Goal: Task Accomplishment & Management: Use online tool/utility

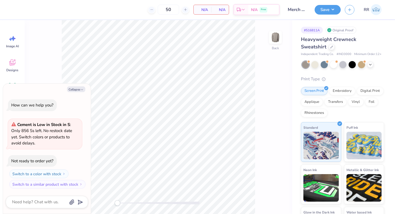
type textarea "x"
click at [74, 88] on button "Collapse" at bounding box center [76, 89] width 18 height 6
type textarea "x"
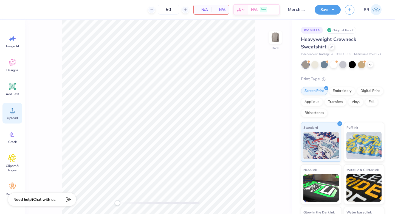
click at [11, 109] on icon at bounding box center [12, 110] width 8 height 8
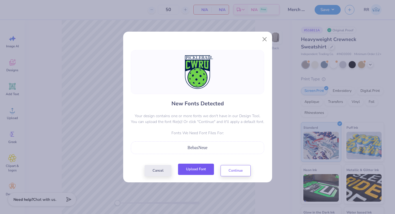
click at [199, 170] on button "Upload Font" at bounding box center [196, 168] width 36 height 11
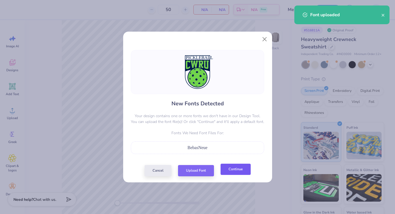
click at [237, 170] on button "Continue" at bounding box center [236, 168] width 30 height 11
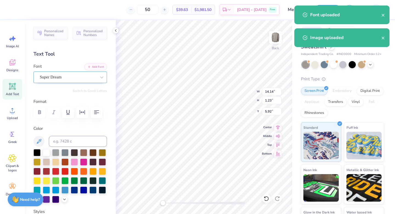
click at [73, 76] on div "Super Dream" at bounding box center [68, 77] width 58 height 9
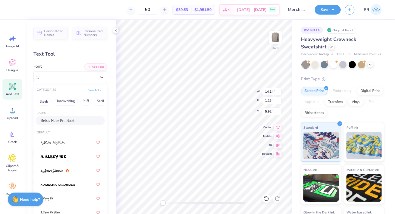
click at [69, 121] on div "Bebas Neue Pro Book" at bounding box center [70, 120] width 59 height 6
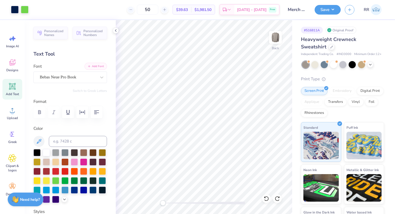
click at [97, 67] on button "Add Font" at bounding box center [96, 66] width 23 height 7
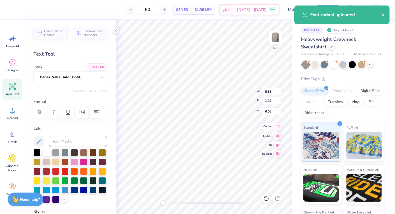
click at [280, 127] on icon at bounding box center [278, 126] width 8 height 7
type input "9.58"
type input "12.79"
type input "5.60"
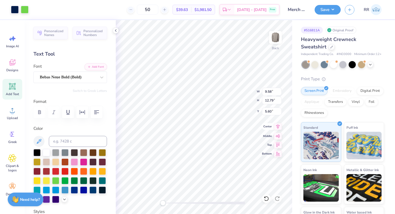
click at [278, 127] on icon at bounding box center [278, 126] width 8 height 7
click at [271, 91] on input "9.58" at bounding box center [272, 92] width 20 height 8
type input "1.28"
type input "2.93"
type input "10.02"
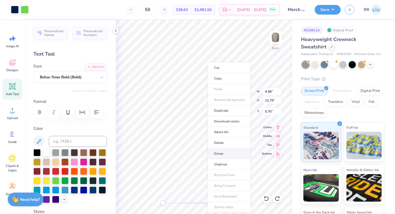
click at [222, 149] on li "Group" at bounding box center [229, 153] width 43 height 11
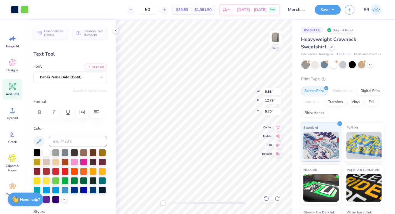
click at [267, 196] on icon at bounding box center [266, 198] width 5 height 5
type input "9.58"
type input "12.79"
type input "5.70"
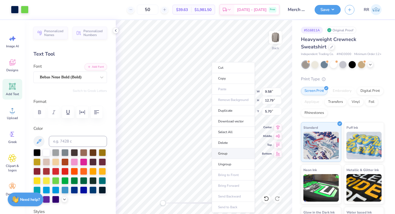
click at [223, 153] on li "Group" at bounding box center [233, 153] width 43 height 11
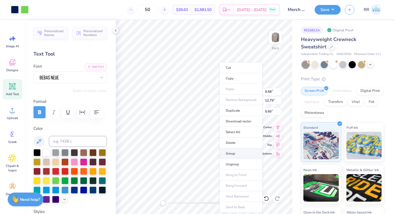
click at [232, 152] on li "Group" at bounding box center [241, 153] width 43 height 11
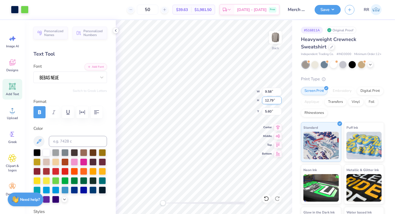
click at [259, 103] on div "Back W 9.58 9.58 " H 12.79 12.79 " Y 5.60 5.60 " Center Middle Top Bottom" at bounding box center [204, 117] width 177 height 194
click at [275, 101] on input "12.79" at bounding box center [272, 100] width 20 height 8
type input "1"
type input "3.5"
type input "0.72"
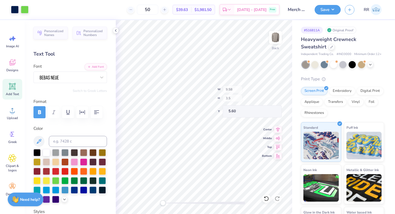
type input "0.96"
type input "11.52"
drag, startPoint x: 272, startPoint y: 100, endPoint x: 264, endPoint y: 100, distance: 8.8
click at [264, 100] on input "0.96" at bounding box center [272, 100] width 20 height 8
type input "3.5"
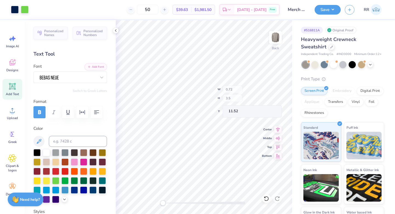
type input "9.58"
type input "12.79"
type input "5.60"
drag, startPoint x: 273, startPoint y: 100, endPoint x: 263, endPoint y: 102, distance: 9.9
click at [263, 102] on input "4.03" at bounding box center [272, 100] width 20 height 8
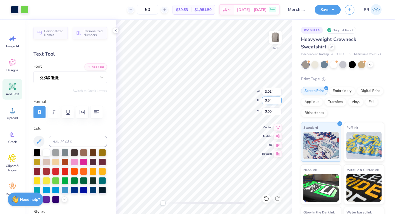
type input "3.5"
drag, startPoint x: 272, startPoint y: 92, endPoint x: 262, endPoint y: 92, distance: 9.9
click at [263, 92] on input "2.28" at bounding box center [272, 92] width 20 height 8
type input "3.5"
click at [271, 92] on input "5.38" at bounding box center [272, 92] width 20 height 8
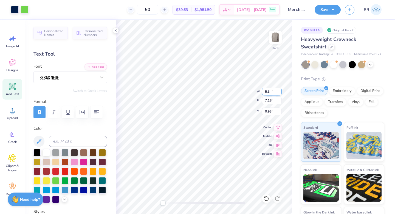
type input "5"
type input "3.5"
drag, startPoint x: 271, startPoint y: 100, endPoint x: 265, endPoint y: 100, distance: 6.3
click at [265, 100] on input "3.04" at bounding box center [272, 100] width 20 height 8
type input "2.71"
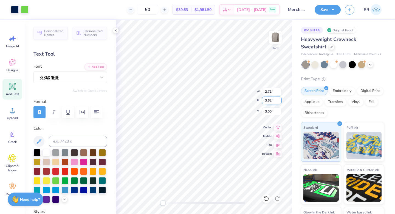
drag, startPoint x: 271, startPoint y: 100, endPoint x: 269, endPoint y: 103, distance: 2.8
click at [271, 100] on input "3.62" at bounding box center [272, 100] width 20 height 8
type input "3"
type input "4"
click at [271, 99] on input "4.42" at bounding box center [272, 100] width 20 height 8
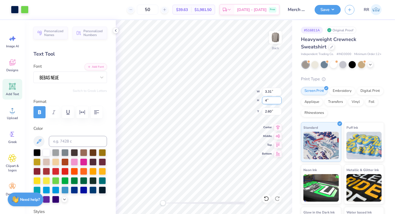
type input "4"
drag, startPoint x: 272, startPoint y: 100, endPoint x: 264, endPoint y: 104, distance: 9.2
click at [265, 103] on input "3.62" at bounding box center [272, 100] width 20 height 8
type input "3"
type input "4"
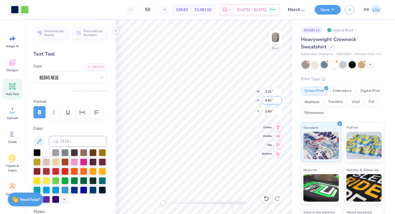
click at [273, 99] on input "4.42" at bounding box center [272, 100] width 20 height 8
type input "4"
type input "2.71"
type input "3.62"
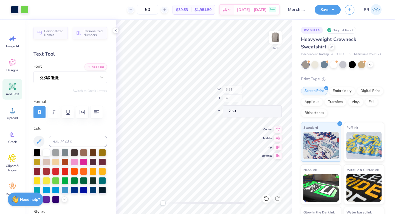
type input "3.00"
click at [271, 102] on input "3.62" at bounding box center [272, 100] width 20 height 8
type input "2.90"
type input "3.87"
click at [249, 101] on div "Back W 2.90 H 3.87 Y 3.00 Center Middle Top Bottom" at bounding box center [204, 117] width 177 height 194
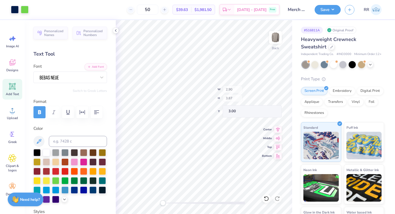
type input "3.02"
type input "4.03"
type input "3.00"
type input "4.00"
click at [331, 11] on button "Save" at bounding box center [328, 9] width 26 height 10
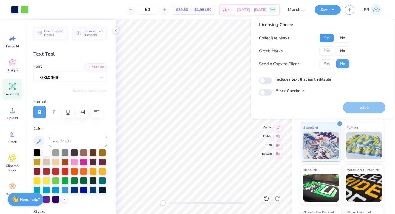
click at [329, 37] on button "Yes" at bounding box center [327, 37] width 14 height 9
click at [341, 47] on button "No" at bounding box center [342, 50] width 13 height 9
click at [359, 100] on div "Save" at bounding box center [364, 104] width 43 height 17
click at [363, 106] on button "Save" at bounding box center [364, 107] width 43 height 11
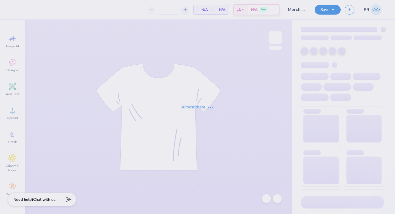
type input "50"
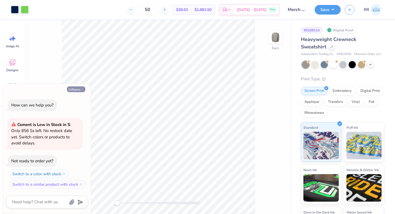
click at [79, 88] on button "Collapse" at bounding box center [76, 89] width 18 height 6
type textarea "x"
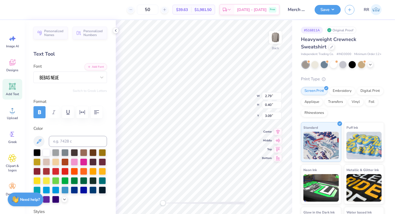
type input "3.00"
type input "4.01"
type input "3.00"
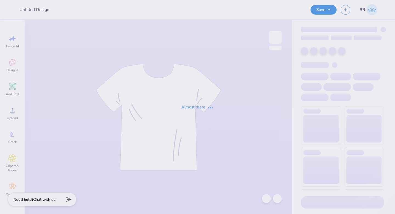
type input "Merch - Pickleball Club at [GEOGRAPHIC_DATA]"
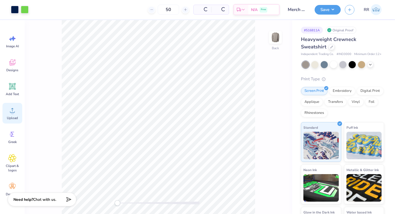
click at [13, 110] on icon at bounding box center [12, 110] width 8 height 8
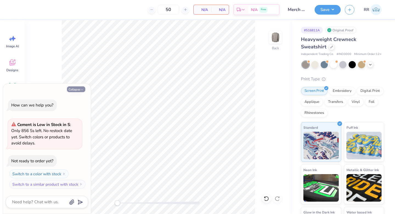
click at [79, 89] on button "Collapse" at bounding box center [76, 89] width 18 height 6
type textarea "x"
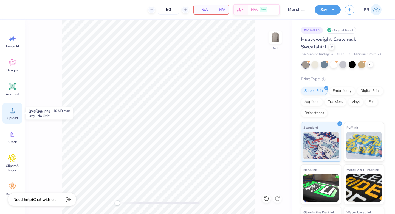
click at [11, 113] on circle at bounding box center [12, 112] width 4 height 4
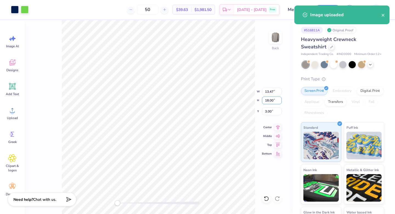
drag, startPoint x: 273, startPoint y: 99, endPoint x: 264, endPoint y: 106, distance: 11.7
click at [269, 100] on input "18.00" at bounding box center [272, 100] width 20 height 8
type input "1"
type input "4"
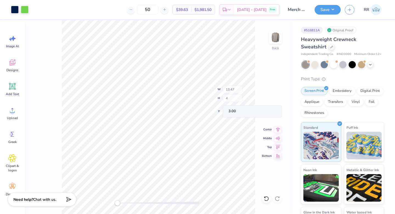
type input "0.67"
type input "0.89"
type input "11.56"
click at [271, 98] on input "0.89" at bounding box center [272, 100] width 20 height 8
type input "0"
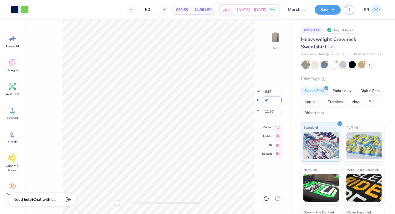
type input "4"
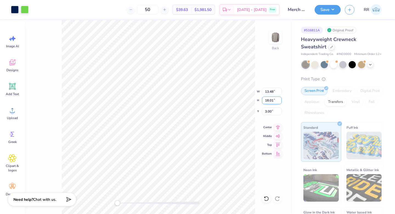
click at [272, 100] on input "18.01" at bounding box center [272, 100] width 20 height 8
type input "1"
type input "4"
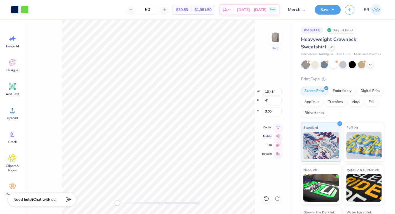
type input "0.67"
type input "0.89"
type input "11.56"
type input "2.92"
type input "3.91"
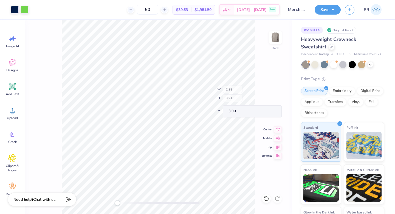
type input "4.11"
drag, startPoint x: 276, startPoint y: 100, endPoint x: 261, endPoint y: 100, distance: 15.6
click at [262, 100] on input "3.91" at bounding box center [272, 100] width 20 height 8
type input "4"
type input "3.07"
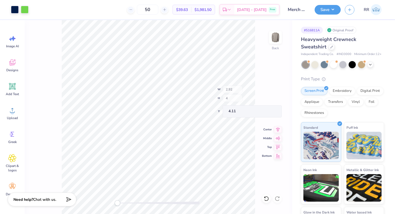
type input "4.10"
type input "4.02"
drag, startPoint x: 269, startPoint y: 100, endPoint x: 256, endPoint y: 103, distance: 13.5
click at [256, 103] on div "Back W 4.34 4.34 " H 5.80 5.80 " Y 4.02 4.02 " Center Middle Top Bottom" at bounding box center [159, 117] width 268 height 194
click at [269, 93] on input "4.34" at bounding box center [272, 92] width 20 height 8
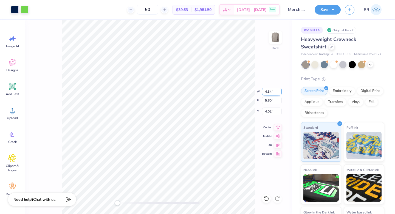
click at [269, 93] on input "4.34" at bounding box center [272, 92] width 20 height 8
type input "3.5"
type input "2.93"
type input "3.92"
type input "3.04"
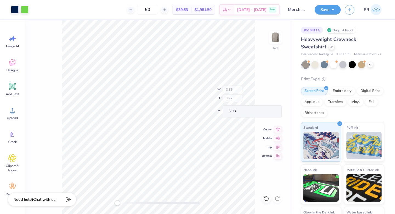
type input "4.06"
type input "2.96"
type input "3.96"
type input "3.04"
type input "4.06"
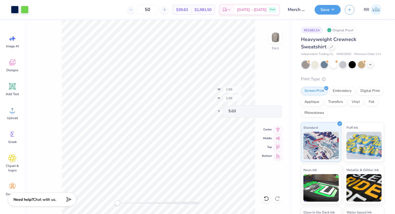
type input "5.04"
click at [271, 101] on input "4.06" at bounding box center [272, 100] width 20 height 8
type input "4.0"
type input "2.95"
type input "3.94"
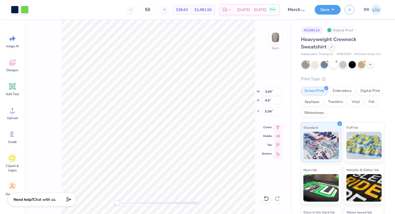
type input "5.09"
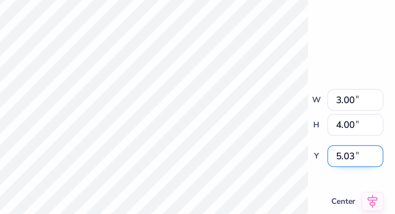
drag, startPoint x: 271, startPoint y: 111, endPoint x: 265, endPoint y: 111, distance: 6.0
click at [265, 111] on input "5.03" at bounding box center [272, 111] width 20 height 8
type input "3"
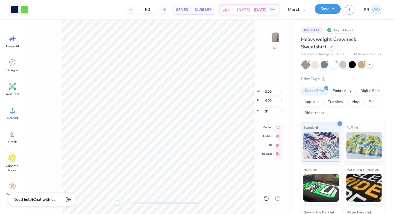
click at [322, 10] on button "Save" at bounding box center [328, 9] width 26 height 10
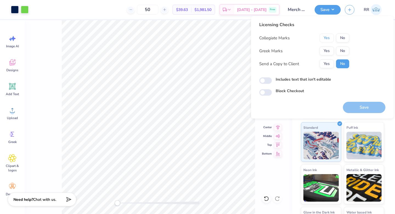
drag, startPoint x: 327, startPoint y: 37, endPoint x: 334, endPoint y: 42, distance: 9.4
click at [327, 36] on button "Yes" at bounding box center [327, 37] width 14 height 9
click at [340, 49] on button "No" at bounding box center [342, 50] width 13 height 9
drag, startPoint x: 355, startPoint y: 106, endPoint x: 371, endPoint y: 107, distance: 16.0
click at [357, 106] on button "Save" at bounding box center [364, 107] width 43 height 11
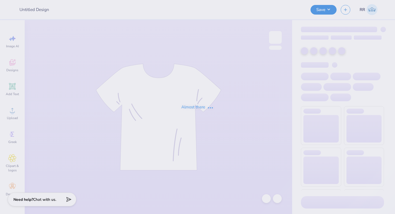
type input "[PERSON_NAME] : [GEOGRAPHIC_DATA]"
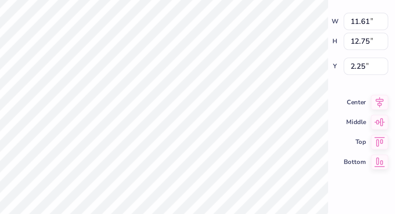
drag, startPoint x: 278, startPoint y: 126, endPoint x: 272, endPoint y: 117, distance: 10.7
click at [278, 126] on icon at bounding box center [278, 127] width 8 height 7
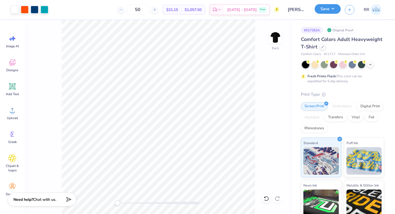
click at [332, 12] on button "Save" at bounding box center [328, 9] width 26 height 10
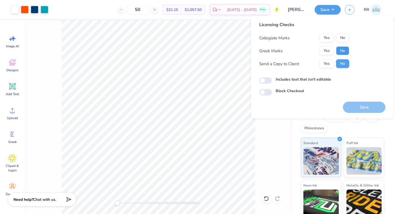
click at [343, 50] on button "No" at bounding box center [342, 50] width 13 height 9
drag, startPoint x: 345, startPoint y: 39, endPoint x: 364, endPoint y: 65, distance: 31.8
click at [345, 39] on button "No" at bounding box center [342, 37] width 13 height 9
drag, startPoint x: 375, startPoint y: 96, endPoint x: 371, endPoint y: 103, distance: 8.0
click at [374, 97] on div "Save" at bounding box center [364, 103] width 43 height 17
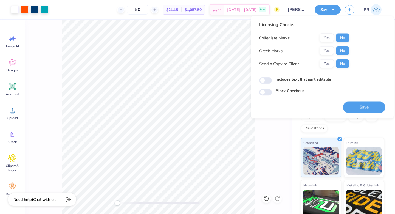
drag, startPoint x: 370, startPoint y: 106, endPoint x: 382, endPoint y: 100, distance: 13.3
click at [372, 105] on button "Save" at bounding box center [364, 107] width 43 height 11
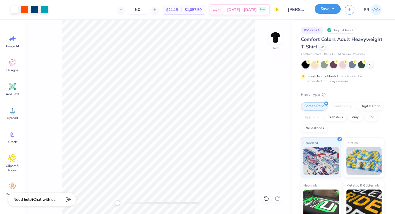
click at [329, 7] on button "Save" at bounding box center [328, 9] width 26 height 10
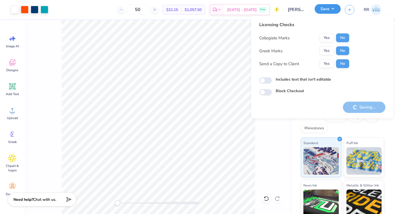
click at [336, 7] on button "Save" at bounding box center [328, 9] width 26 height 10
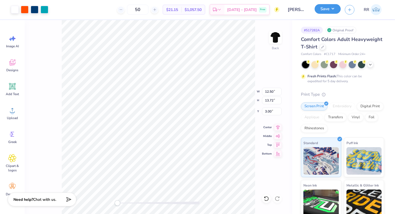
click at [331, 9] on button "Save" at bounding box center [328, 9] width 26 height 10
